Goal: Task Accomplishment & Management: Manage account settings

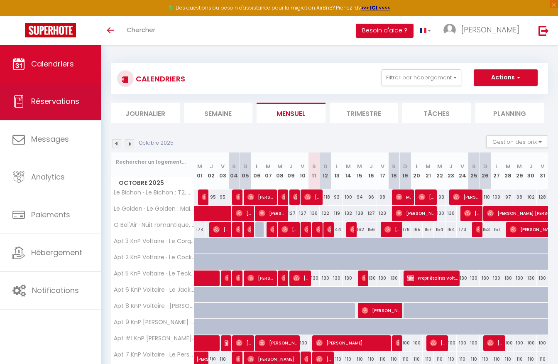
click at [82, 103] on link "Réservations" at bounding box center [50, 101] width 101 height 37
select select "not_cancelled"
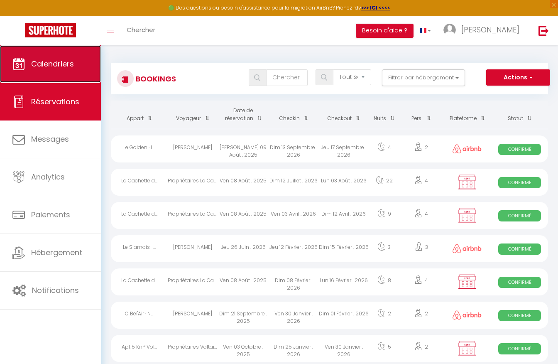
click at [68, 63] on span "Calendriers" at bounding box center [52, 64] width 43 height 10
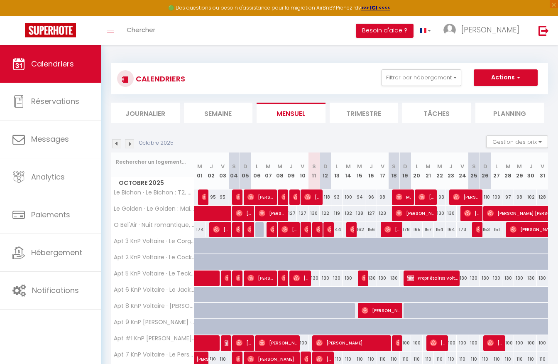
click at [219, 115] on li "Semaine" at bounding box center [218, 113] width 69 height 20
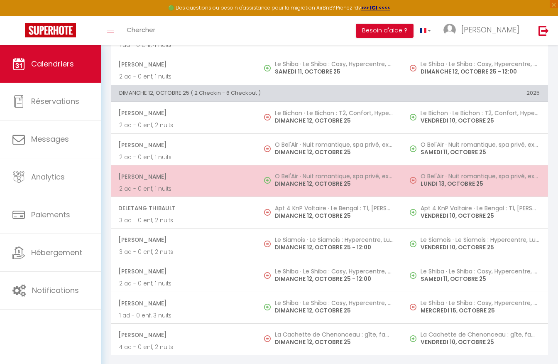
scroll to position [1691, 0]
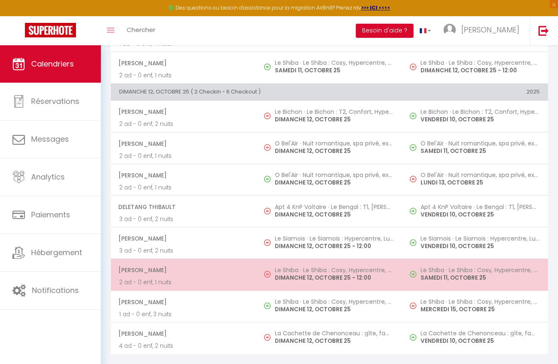
click at [308, 263] on td "Le Shiba · Le Shiba : Cosy, Hypercentre, Pet-friendly DIMANCHE 12, OCTOBRE 25 -…" at bounding box center [330, 275] width 146 height 32
select select "OK"
select select "0"
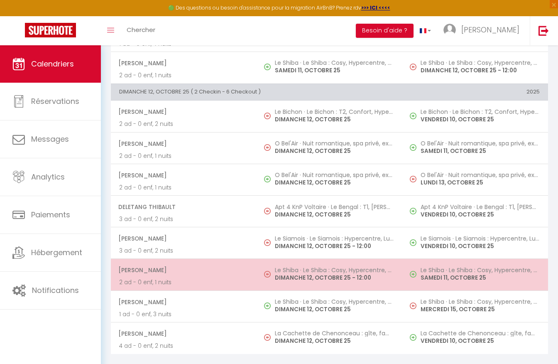
select select "1"
select select
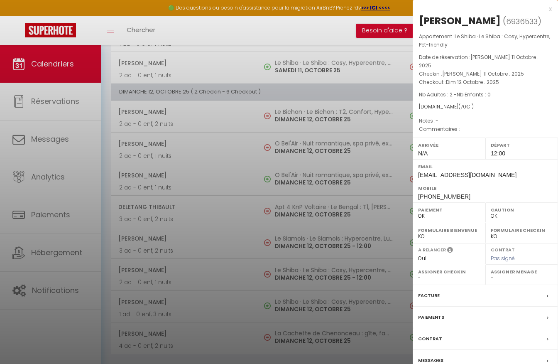
select select "48671"
click at [345, 274] on div at bounding box center [279, 182] width 558 height 364
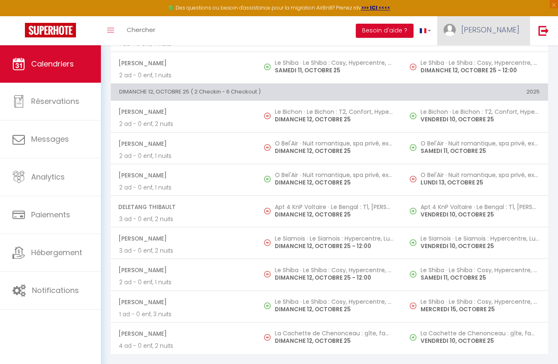
click at [488, 30] on span "[PERSON_NAME]" at bounding box center [490, 29] width 58 height 10
click at [489, 72] on link "Équipe" at bounding box center [496, 73] width 61 height 14
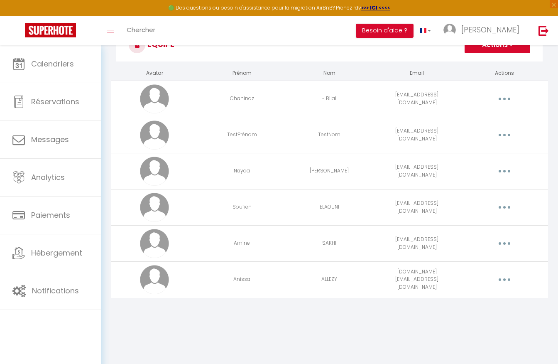
scroll to position [45, 0]
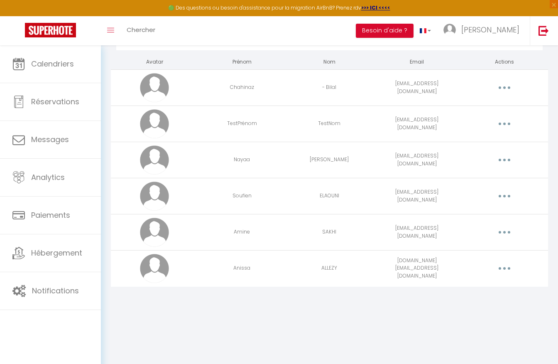
click at [495, 229] on button "button" at bounding box center [504, 231] width 23 height 13
click at [477, 256] on link "Editer" at bounding box center [482, 251] width 61 height 14
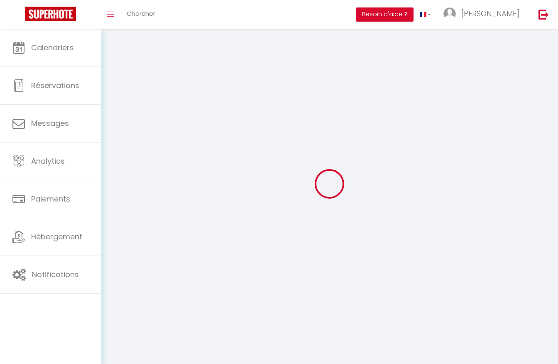
type input "Amine"
type input "SAKHI"
type input "[EMAIL_ADDRESS][DOMAIN_NAME]"
type textarea "[URL][DOMAIN_NAME]"
checkbox input "false"
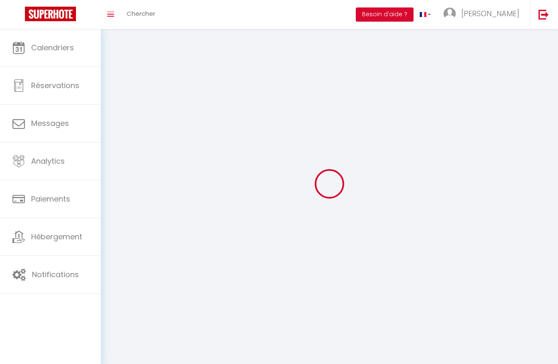
checkbox input "false"
checkbox input "true"
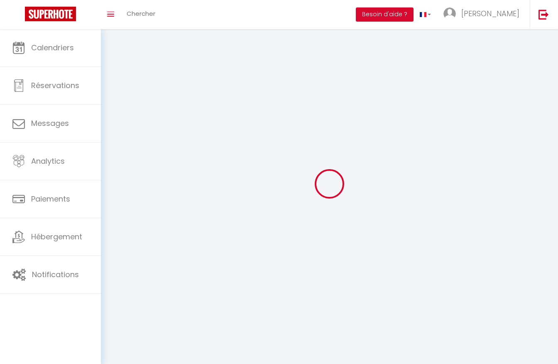
checkbox input "true"
checkbox input "false"
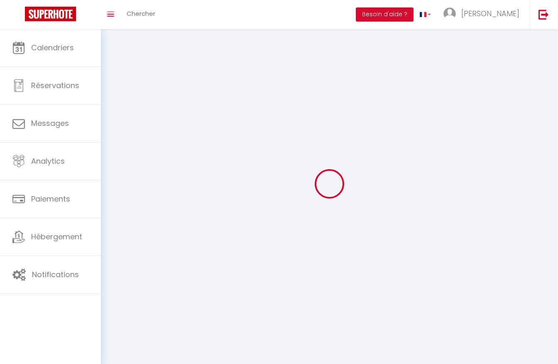
checkbox input "false"
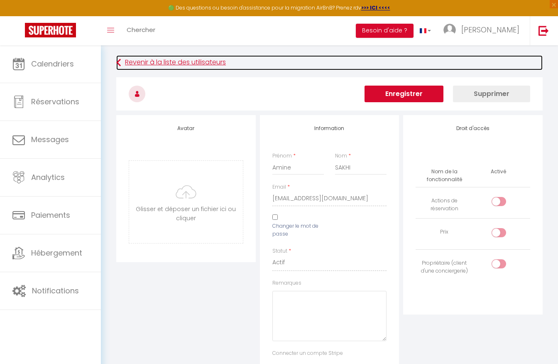
click at [122, 64] on link "Revenir à la liste des utilisateurs" at bounding box center [329, 62] width 426 height 15
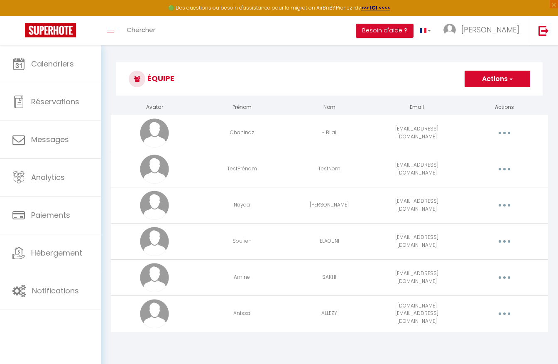
click at [506, 311] on button "button" at bounding box center [504, 313] width 23 height 13
click at [489, 329] on link "Editer" at bounding box center [482, 332] width 61 height 14
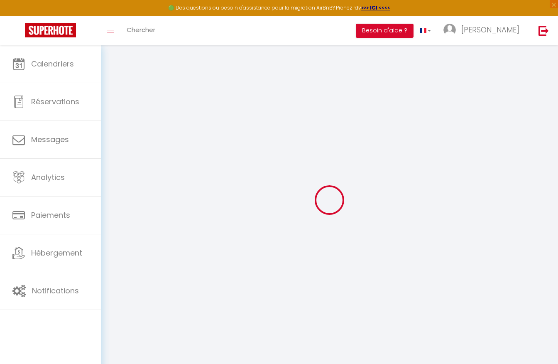
type input "Anissa"
type input "ALLEZY"
type input "[DOMAIN_NAME][EMAIL_ADDRESS][DOMAIN_NAME]"
type textarea "[URL][DOMAIN_NAME]"
checkbox input "false"
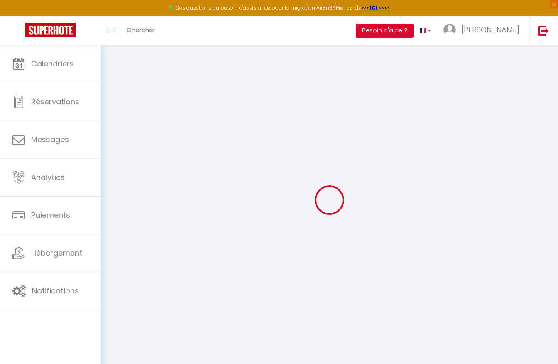
checkbox input "false"
checkbox input "true"
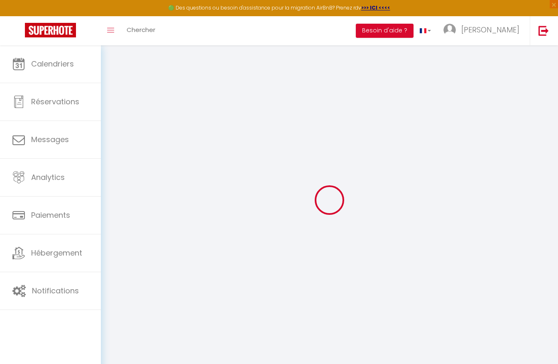
checkbox input "true"
checkbox input "false"
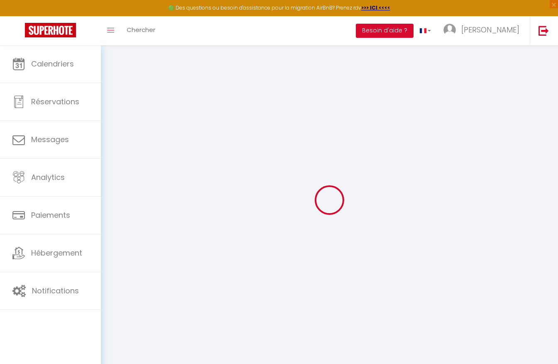
checkbox input "false"
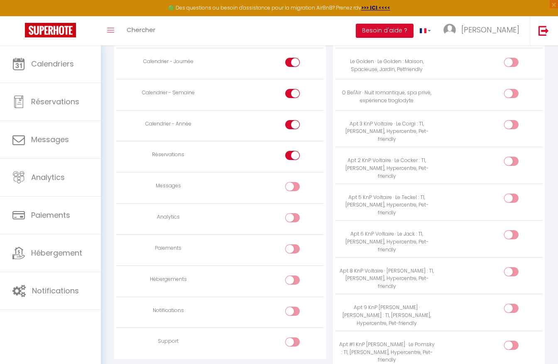
scroll to position [836, 0]
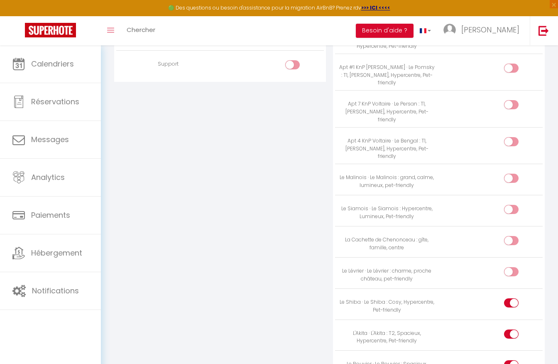
click at [507, 298] on div at bounding box center [511, 302] width 15 height 9
click at [511, 298] on input "checkbox" at bounding box center [518, 304] width 15 height 12
checkbox input "false"
click at [508, 329] on div at bounding box center [511, 333] width 15 height 9
click at [511, 329] on input "checkbox" at bounding box center [518, 335] width 15 height 12
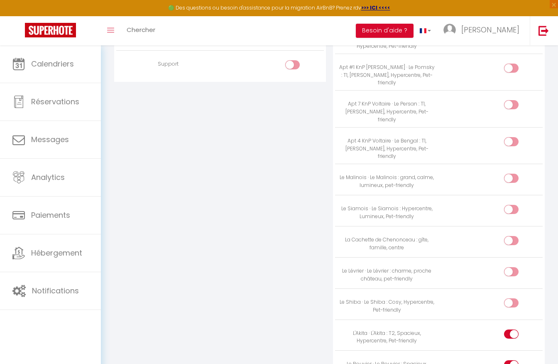
checkbox input "false"
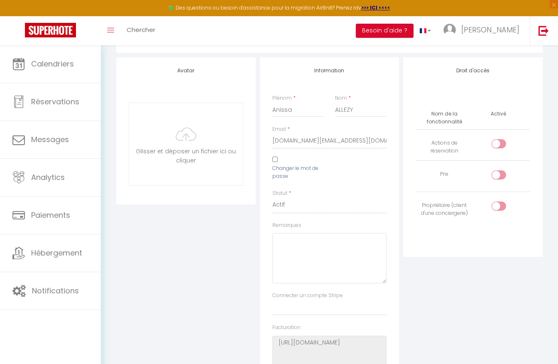
scroll to position [0, 0]
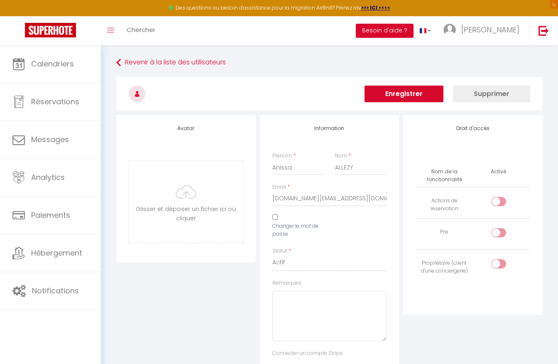
click at [395, 95] on button "Enregistrer" at bounding box center [403, 94] width 79 height 17
